Goal: Task Accomplishment & Management: Use online tool/utility

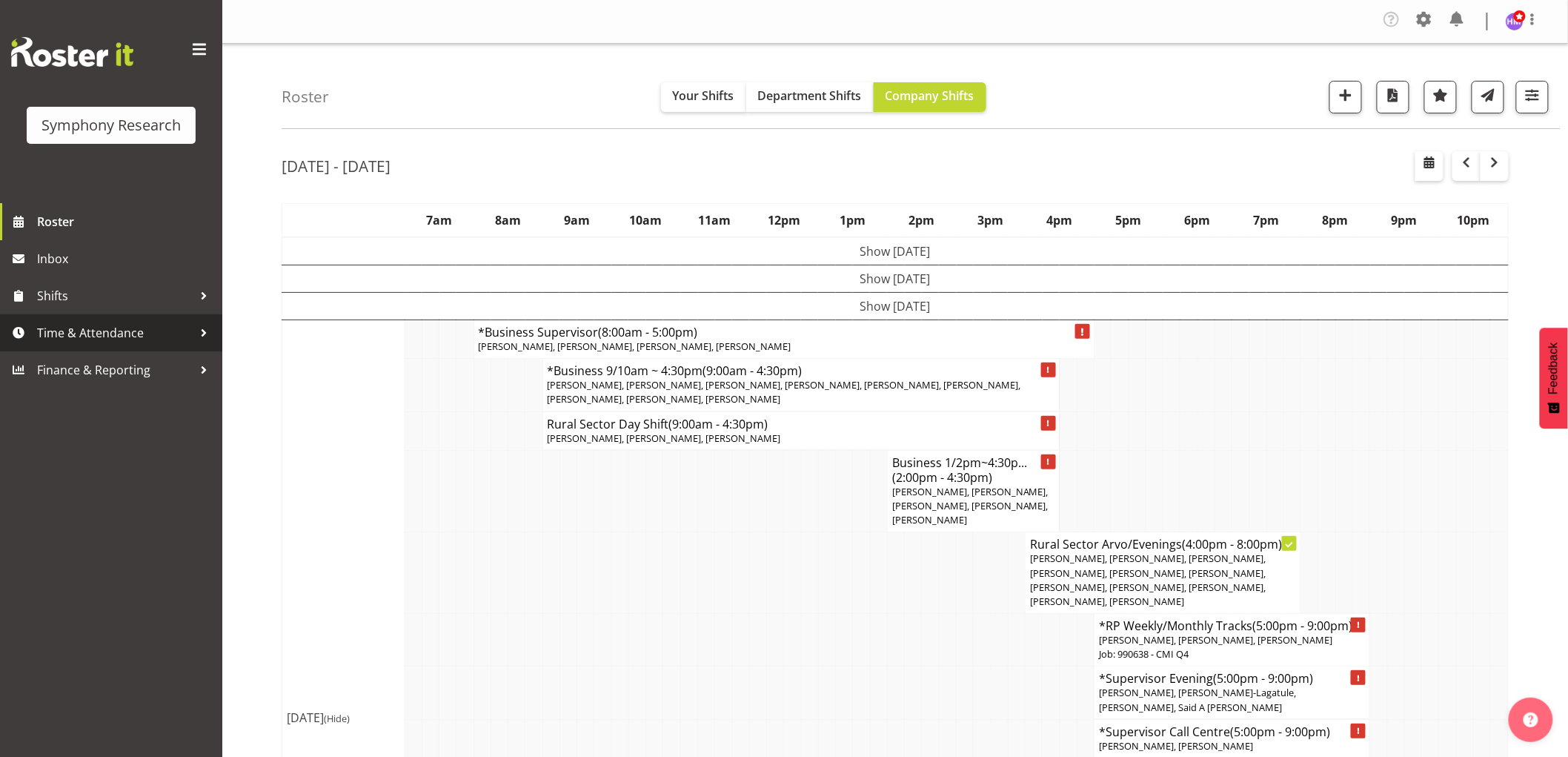
click at [88, 334] on span "Time & Attendance" at bounding box center [115, 332] width 155 height 22
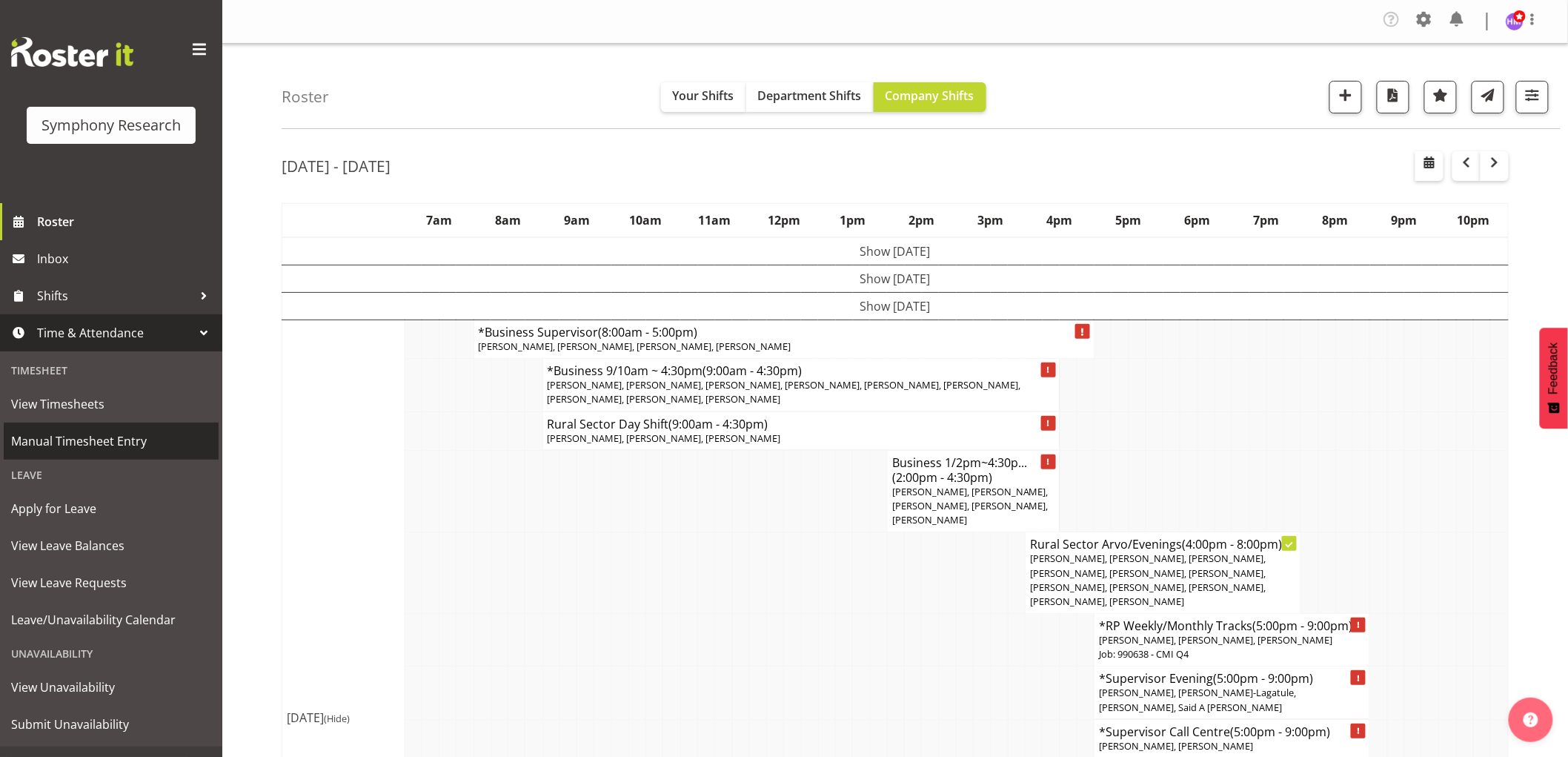
click at [120, 432] on span "Manual Timesheet Entry" at bounding box center [110, 441] width 200 height 22
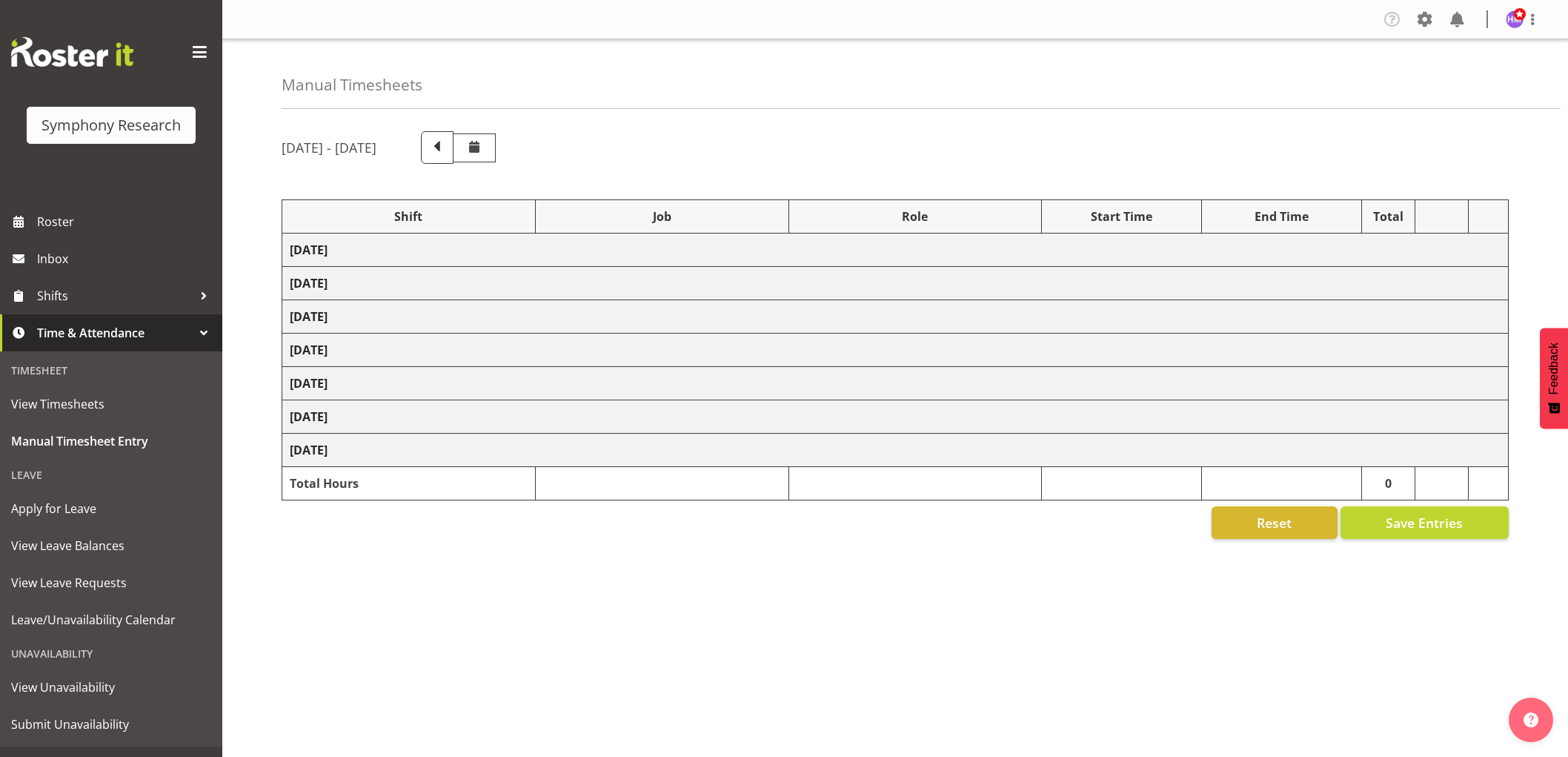
select select "1607"
select select "743"
select select "1607"
select select "10576"
select select "1607"
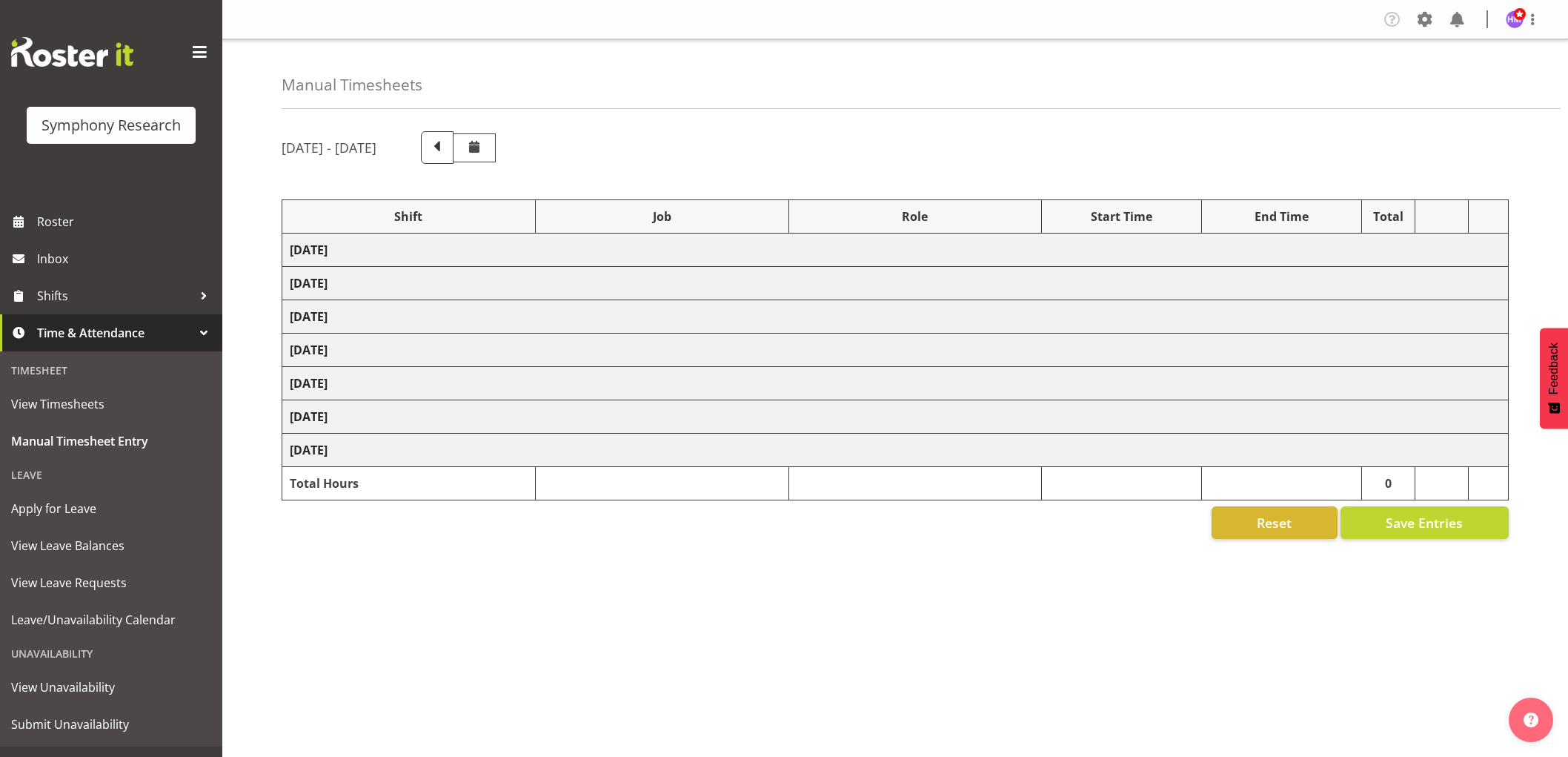
select select "10585"
select select "1607"
select select "10527"
select select "1607"
select select "10499"
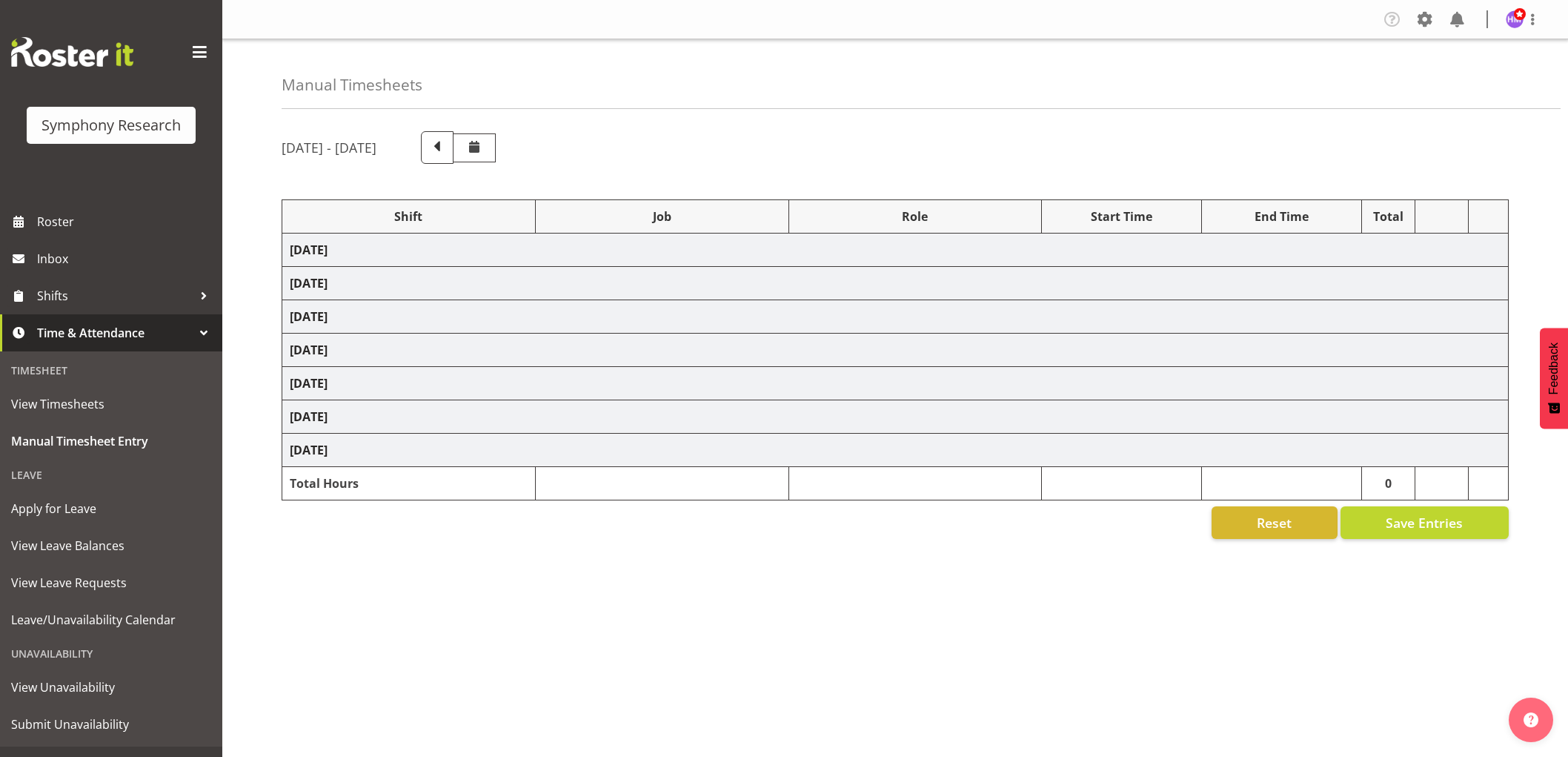
select select "1607"
select select "10587"
select select "1607"
select select "743"
select select "1607"
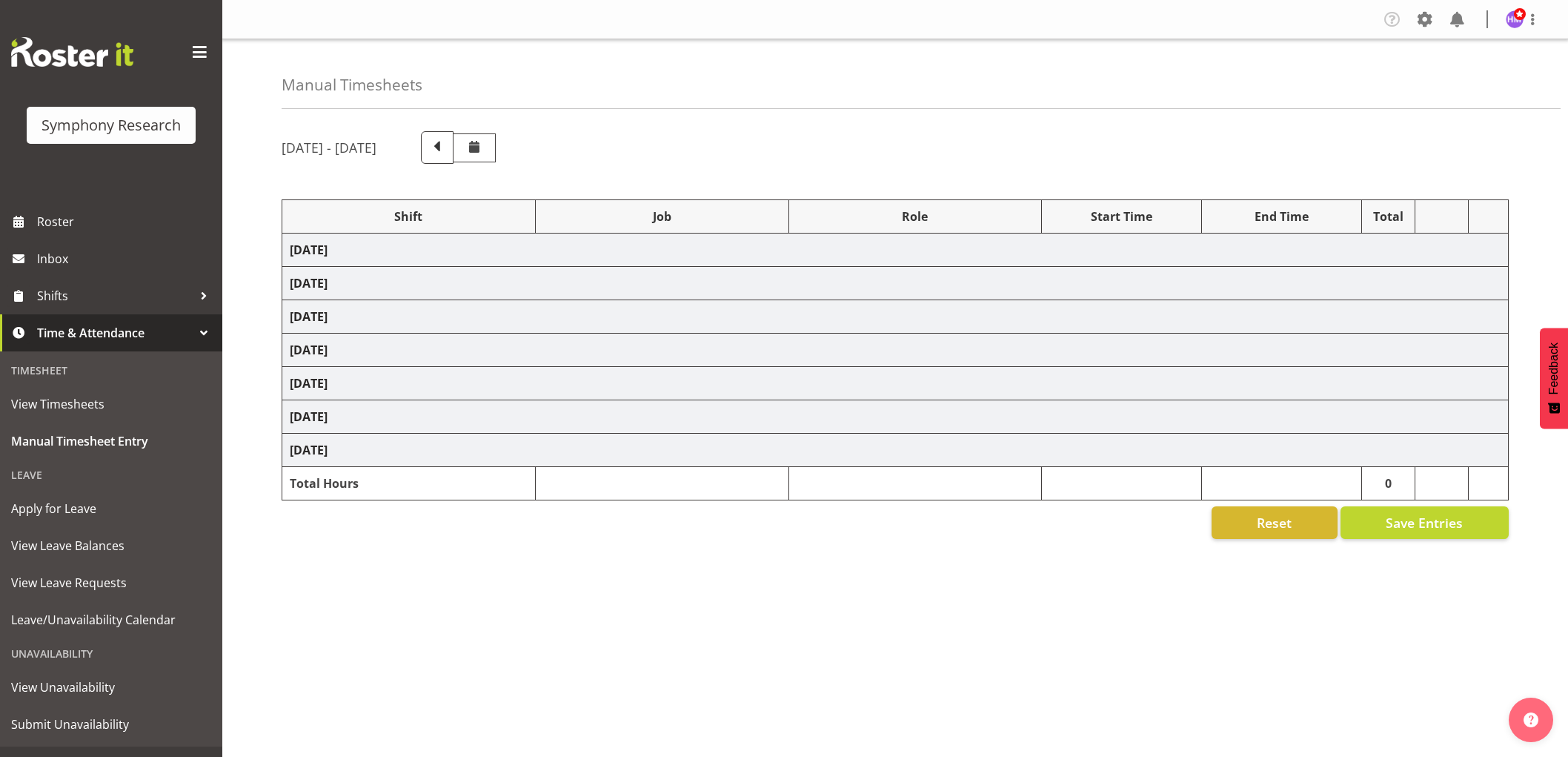
select select "10587"
select select "1607"
select select "10587"
select select "1607"
select select "743"
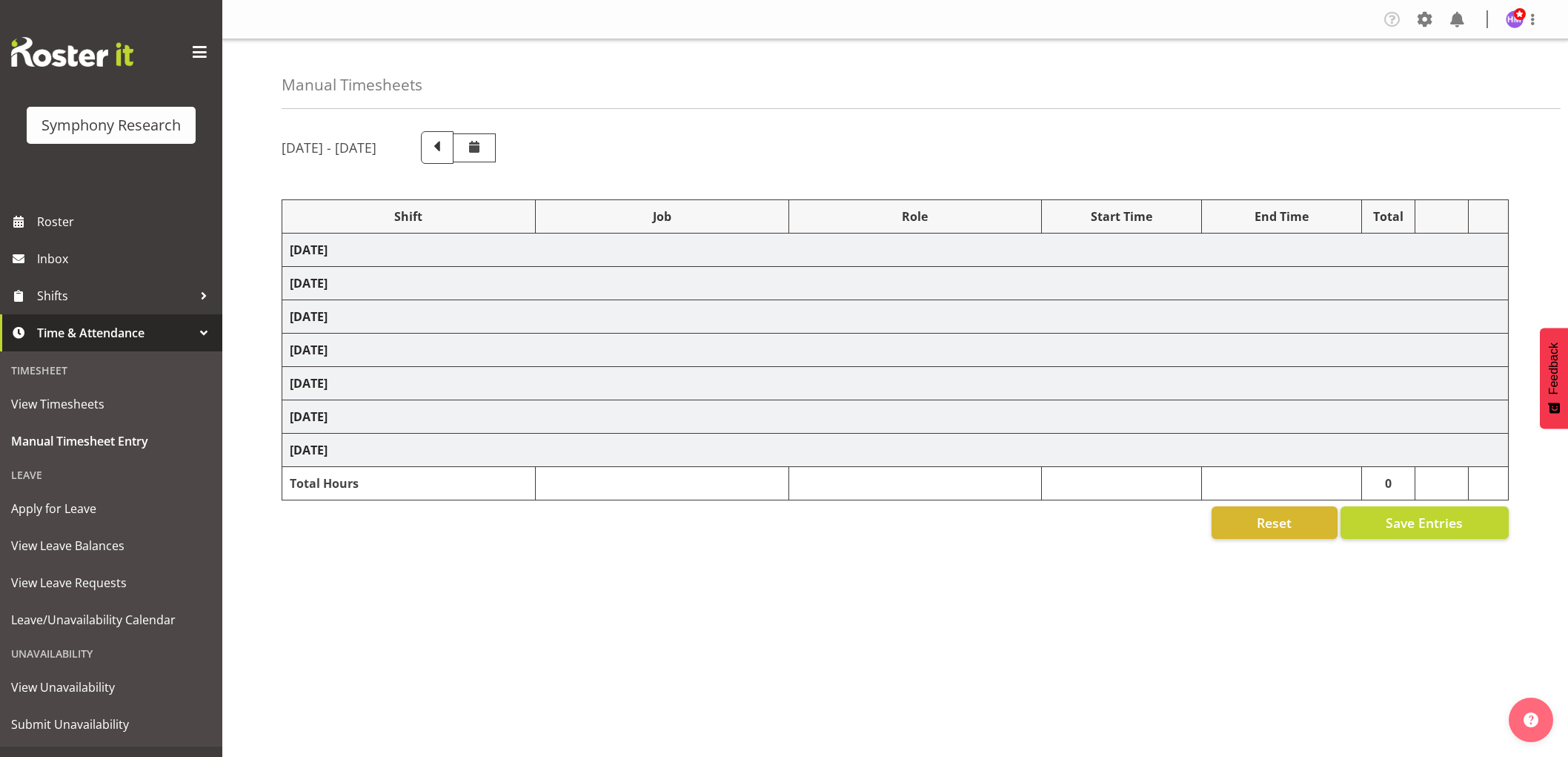
select select "1607"
select select "743"
select select "1607"
select select "10585"
select select "1607"
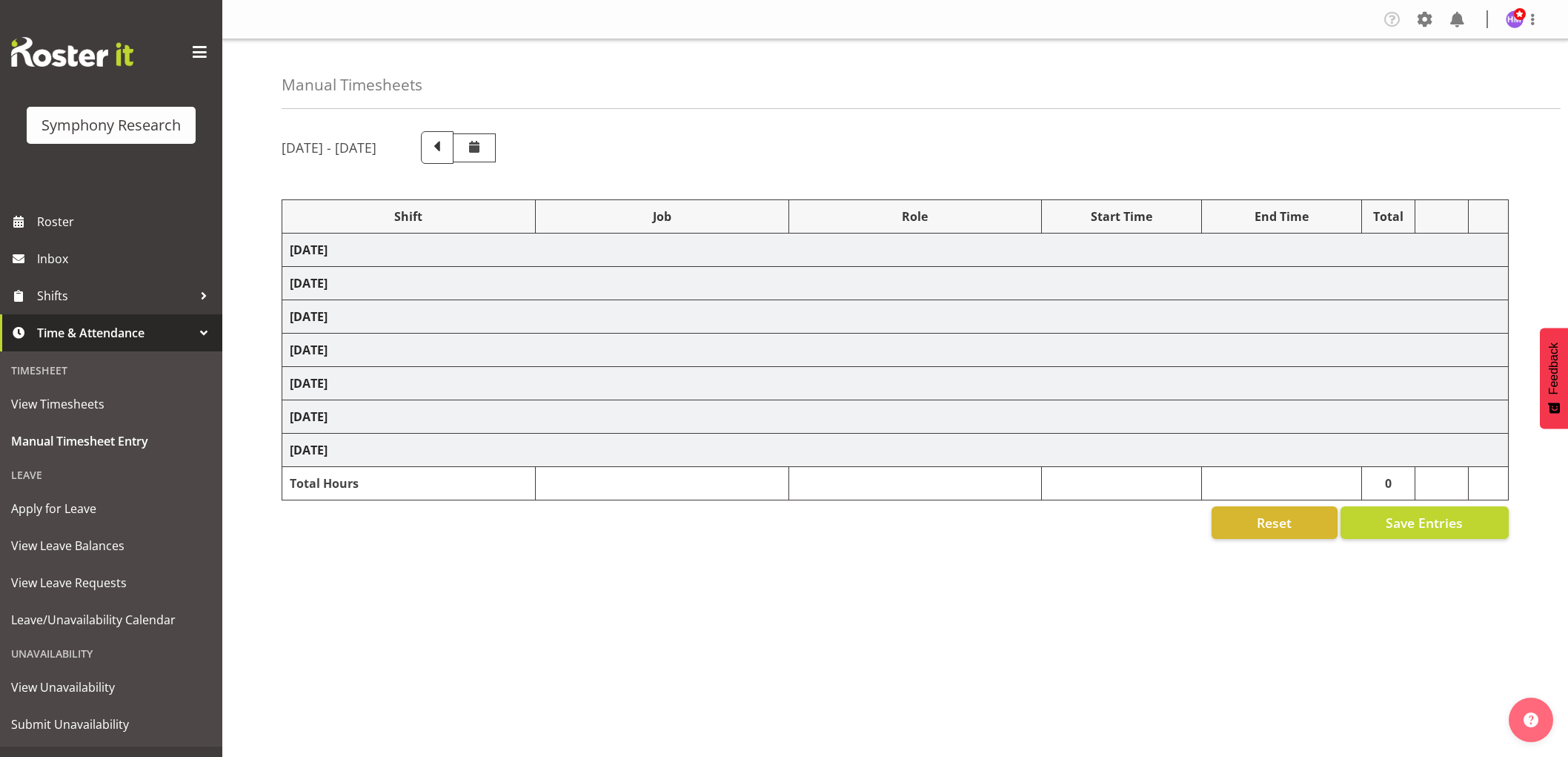
select select "9636"
select select "1607"
select select "10576"
select select "1607"
select select "10499"
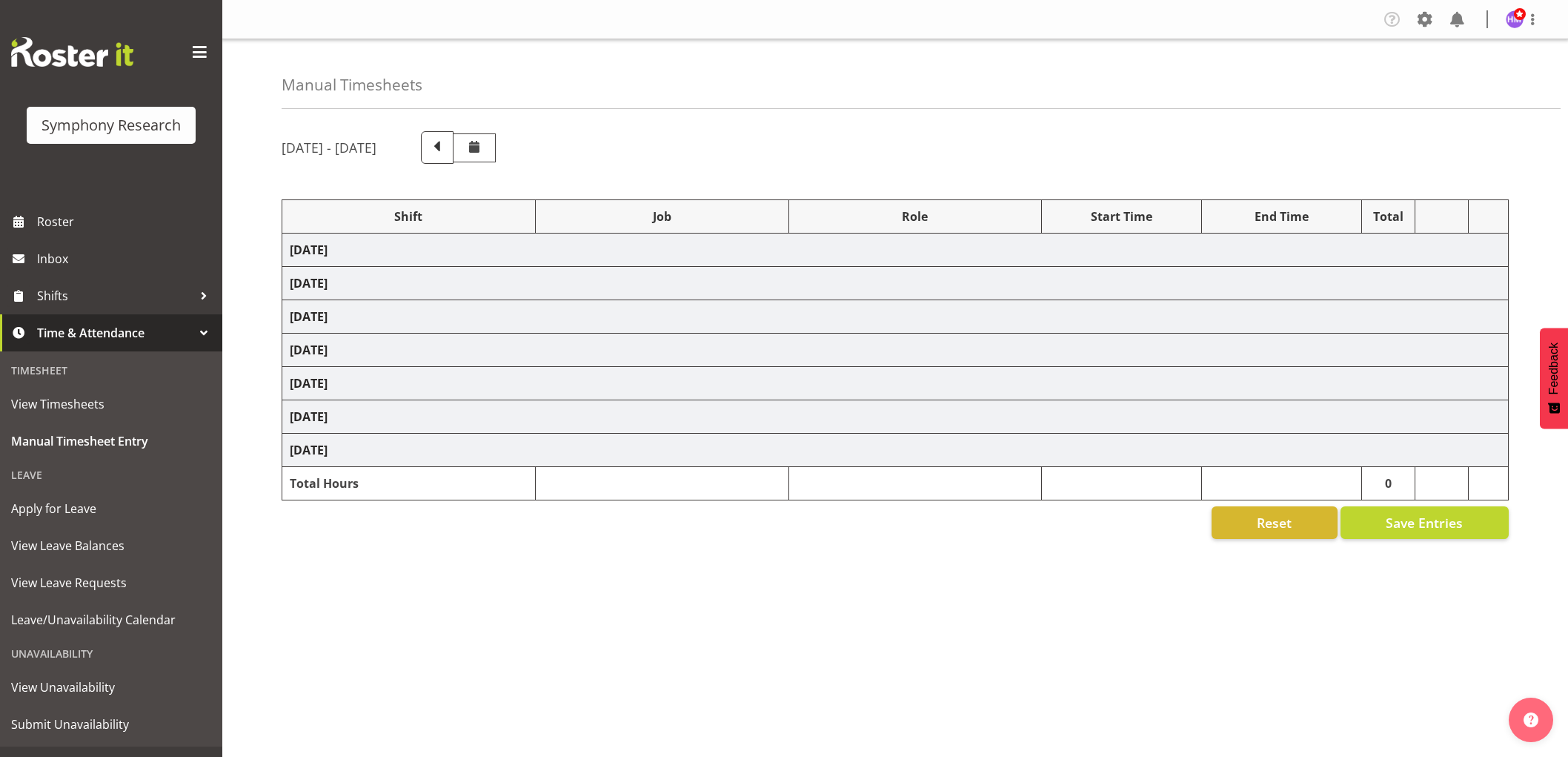
select select "1607"
select select "10527"
select select "1607"
select select "10587"
select select "1607"
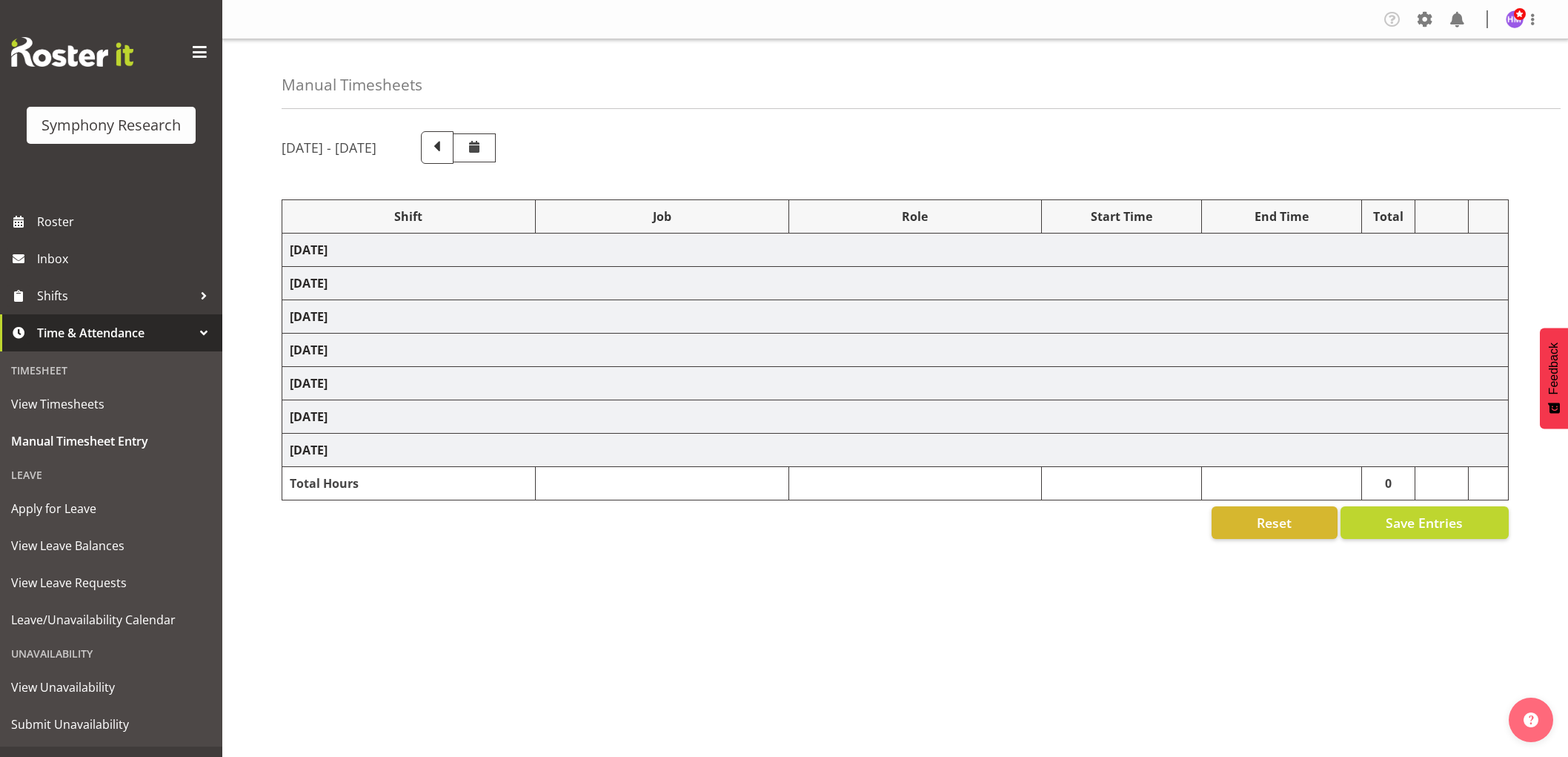
select select "10242"
select select "1607"
select select "10585"
select select "1607"
select select "10242"
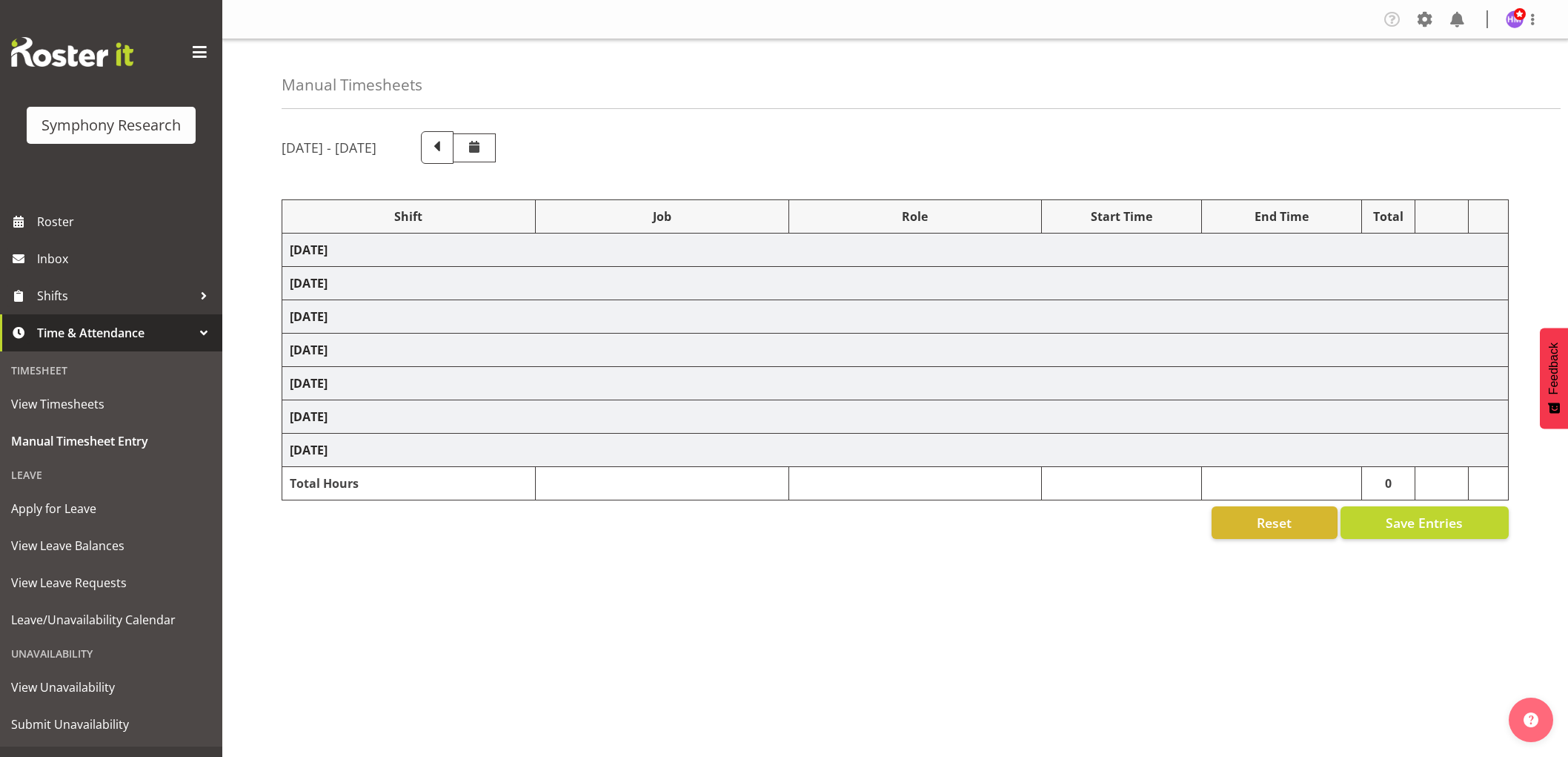
select select "1607"
select select "9426"
select select "1607"
select select "9636"
select select "1607"
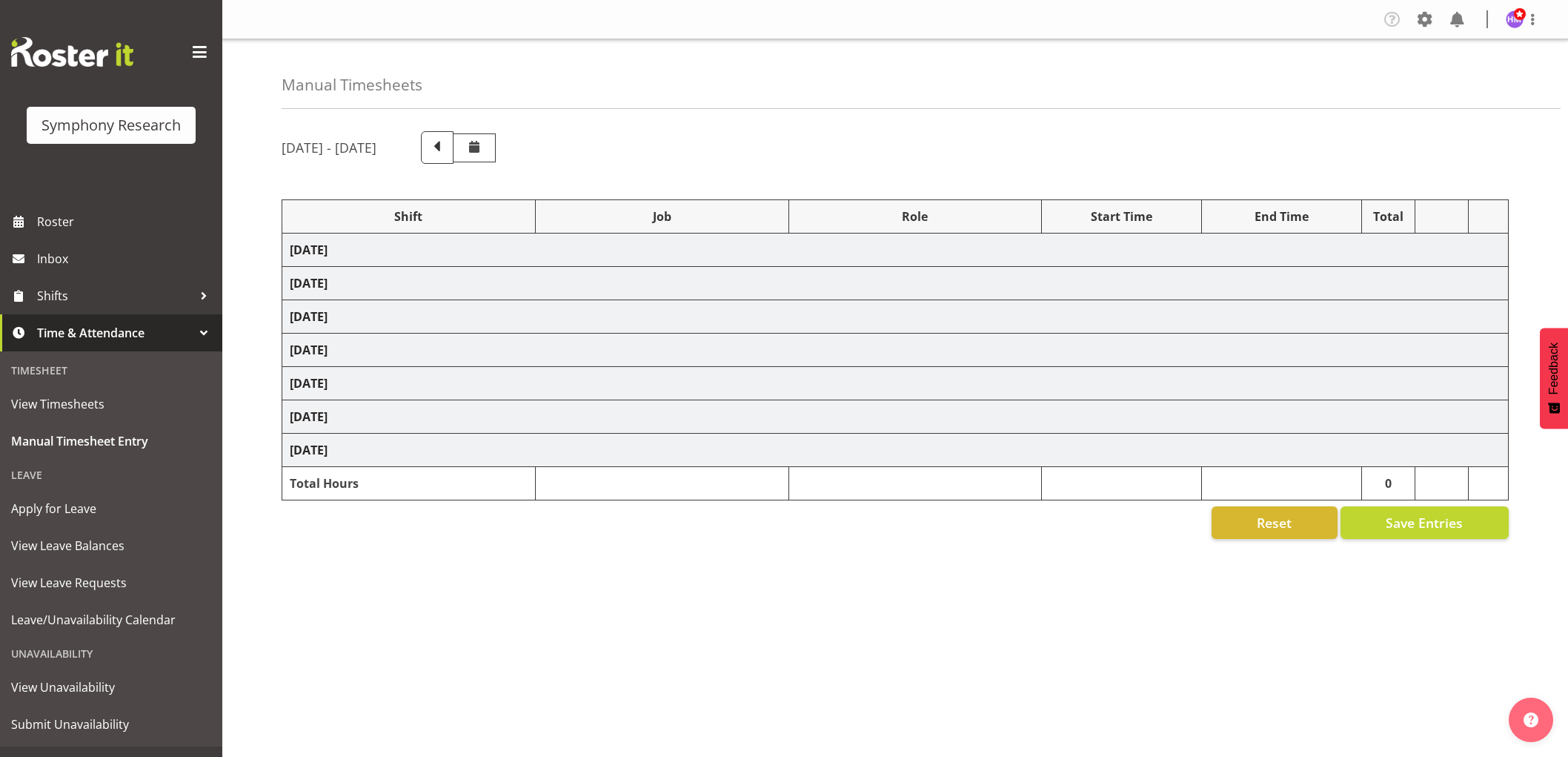
select select "10587"
select select "1607"
select select "743"
select select "1607"
select select "10587"
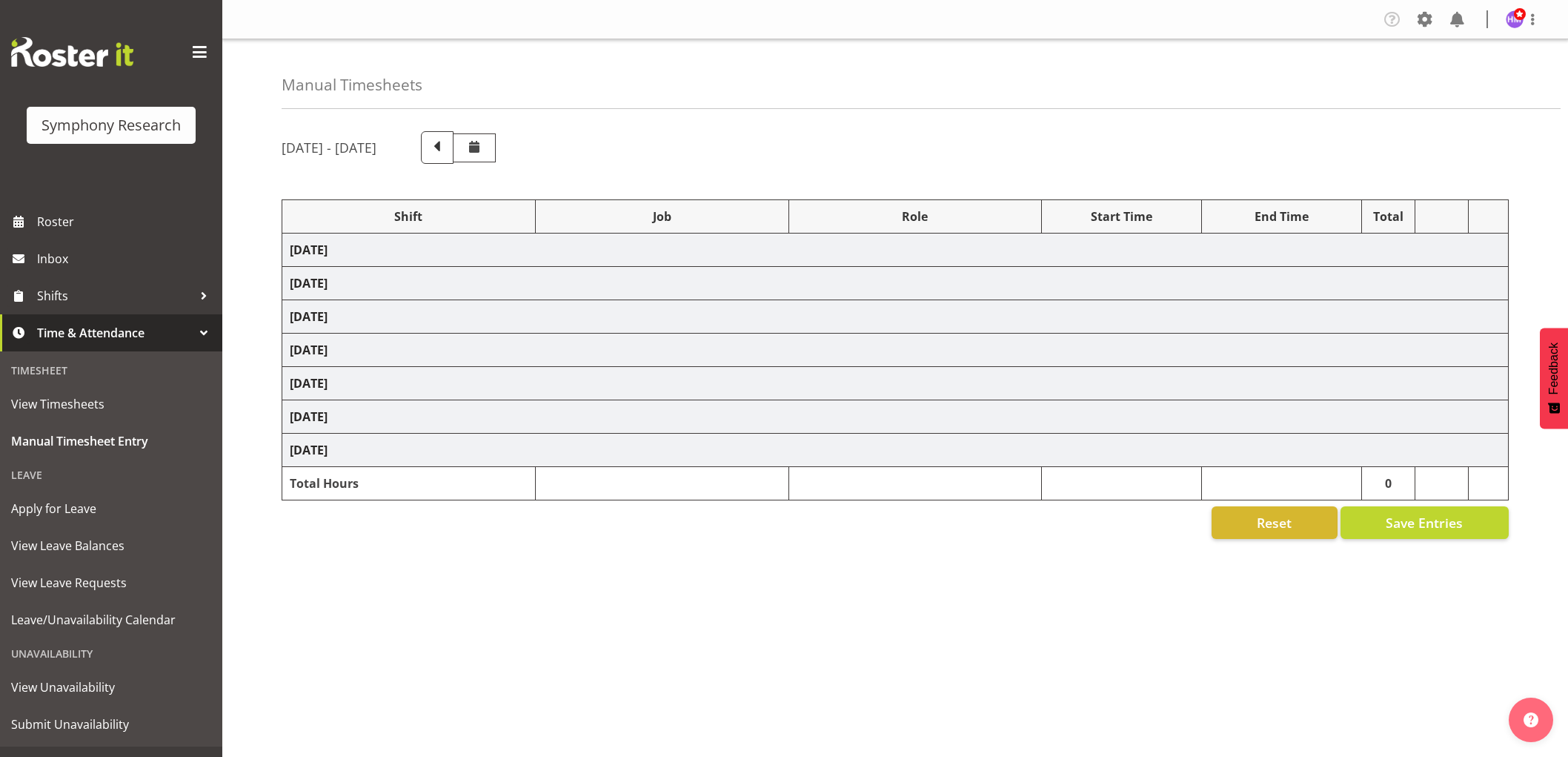
select select "1607"
select select "743"
select select "1607"
select select "2379"
select select "1607"
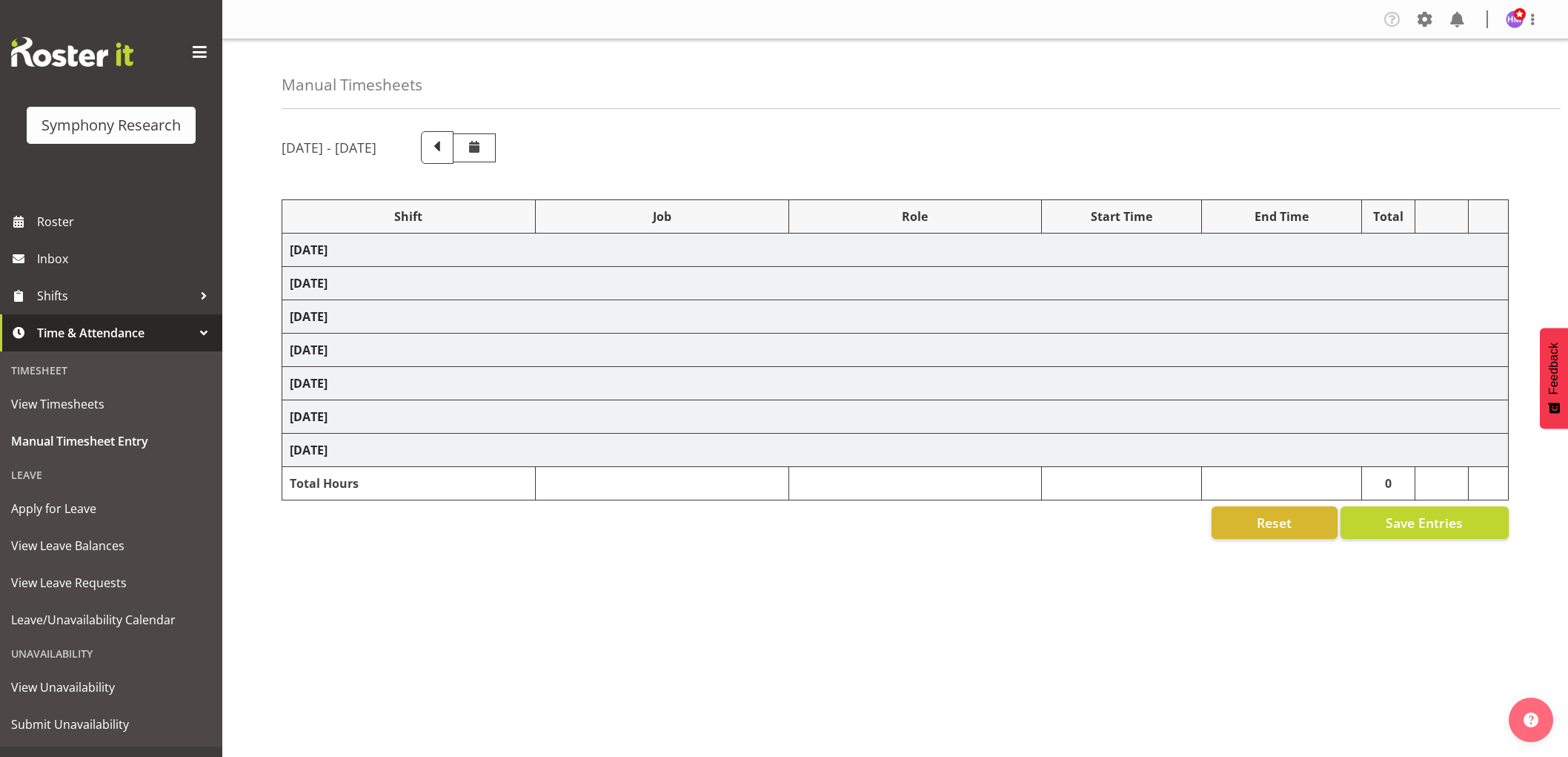
select select "10585"
select select "1607"
select select "9636"
select select "1607"
select select "9426"
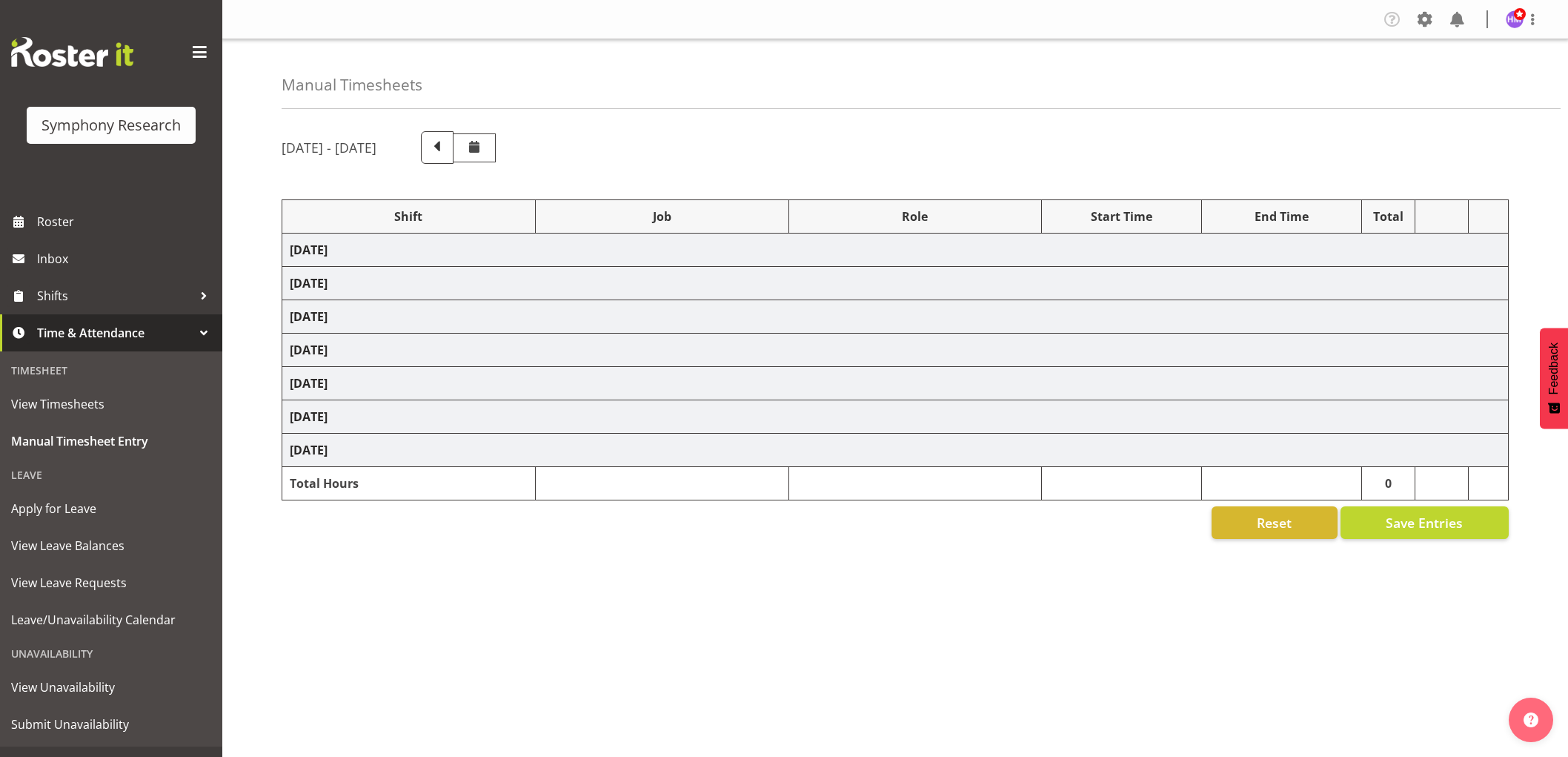
select select "1607"
select select "10242"
select select "1607"
select select "10587"
